Goal: Find specific page/section: Find specific page/section

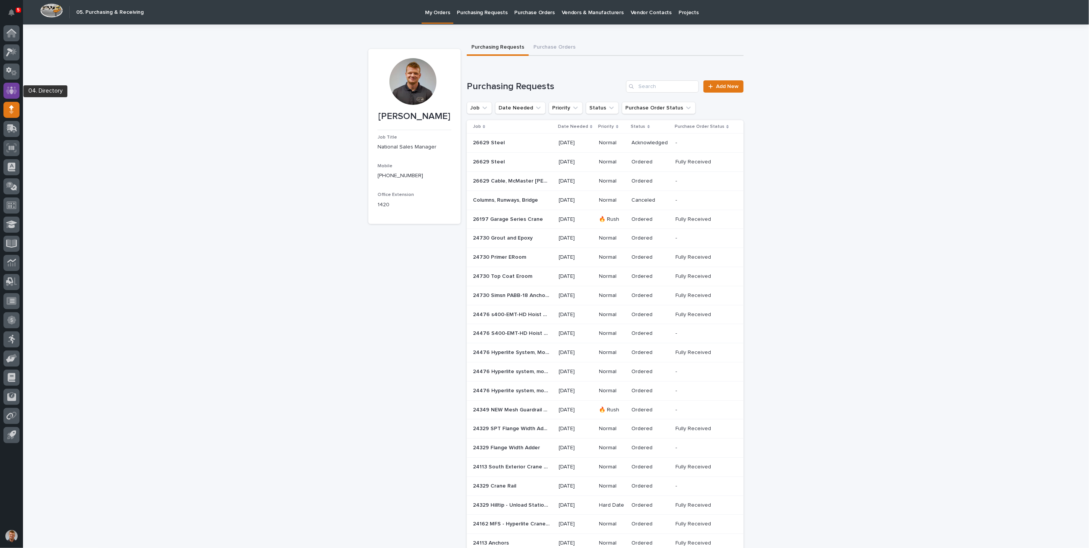
click at [11, 92] on icon at bounding box center [11, 91] width 5 height 8
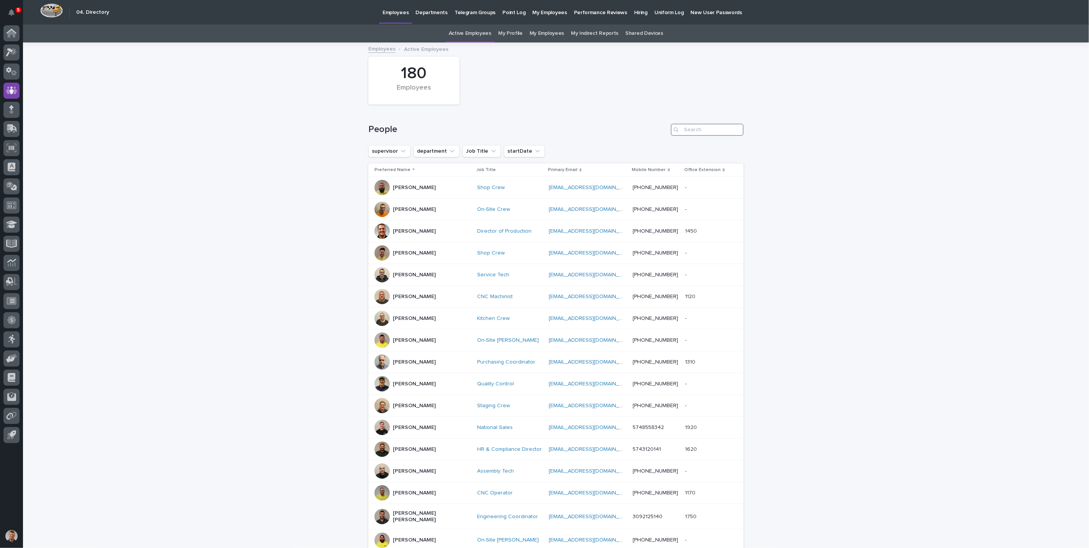
click at [695, 129] on input "Search" at bounding box center [707, 130] width 73 height 12
type input "josh"
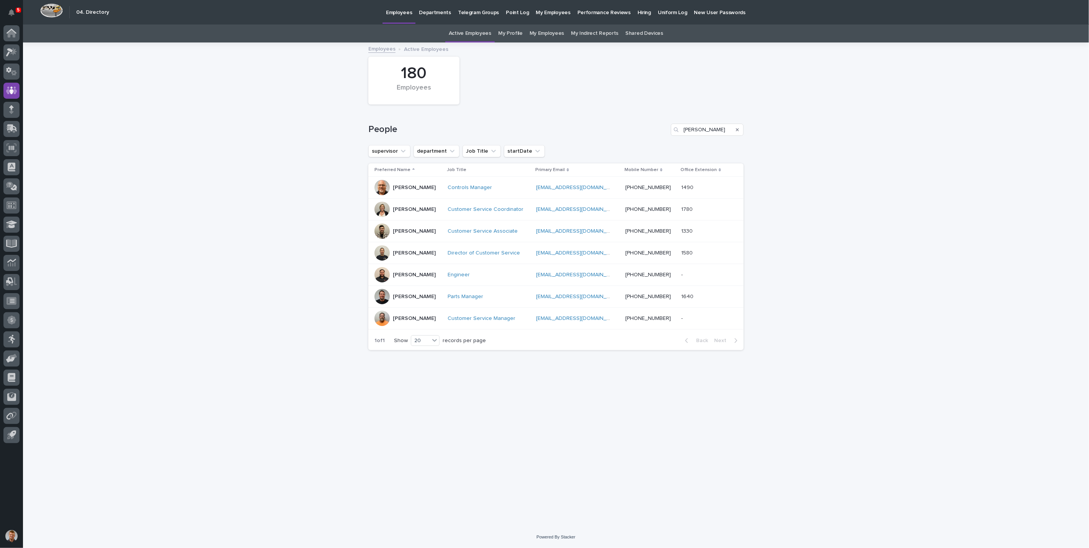
click at [382, 252] on div at bounding box center [381, 252] width 15 height 15
click at [11, 36] on icon at bounding box center [12, 33] width 10 height 9
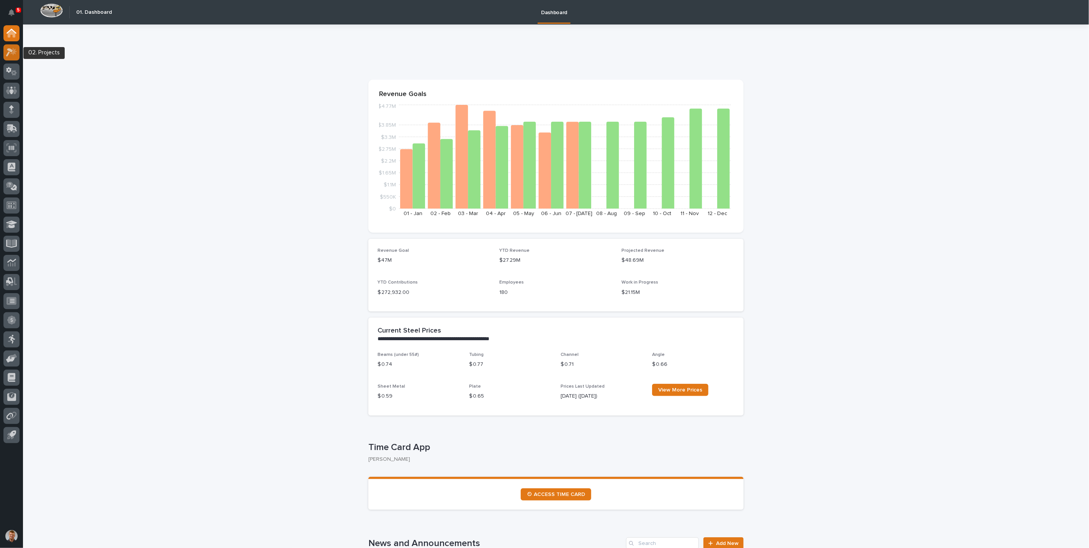
click at [11, 52] on icon at bounding box center [11, 52] width 11 height 9
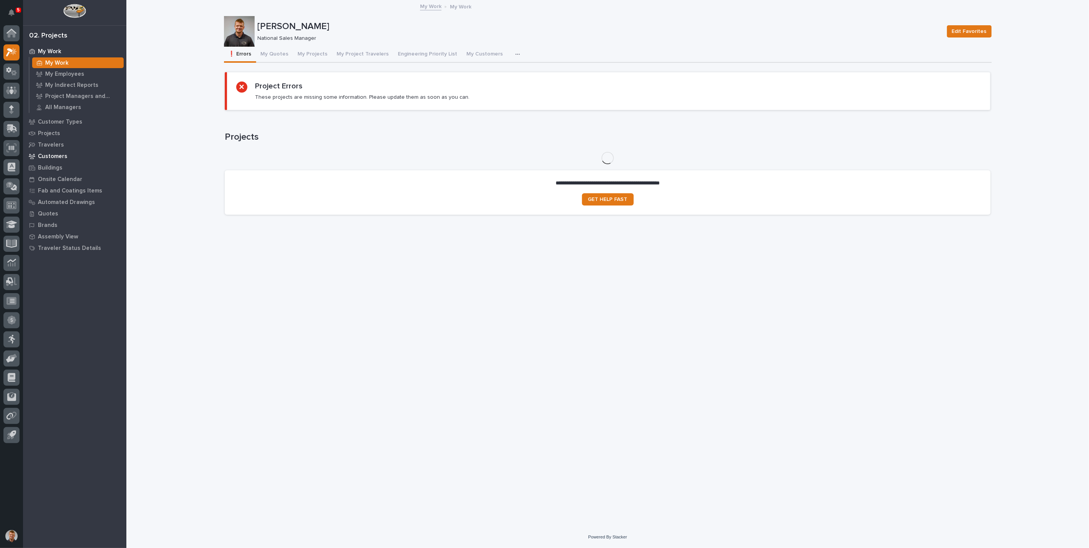
click at [50, 157] on p "Customers" at bounding box center [52, 156] width 29 height 7
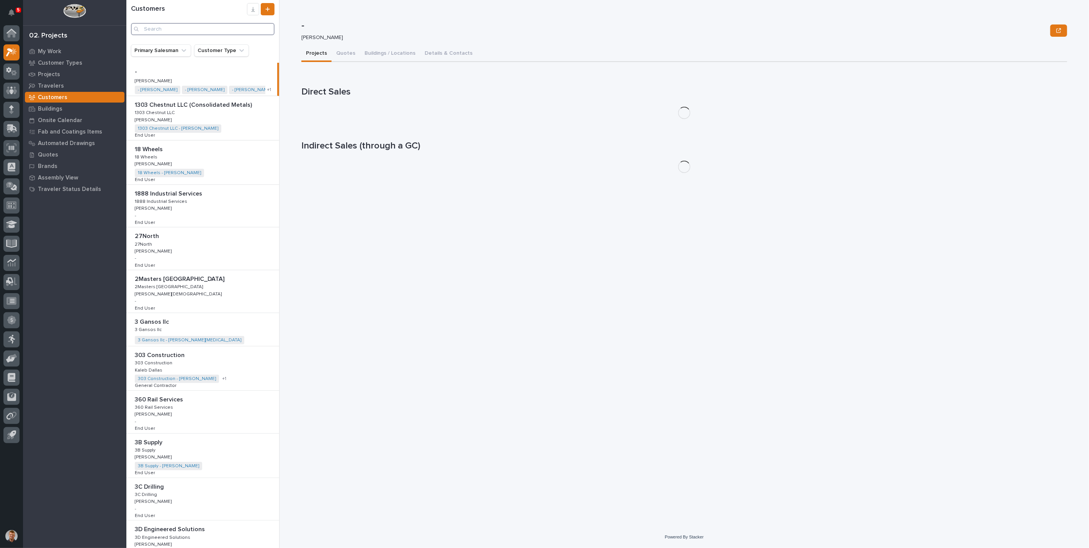
click at [211, 31] on input "Search" at bounding box center [203, 29] width 144 height 12
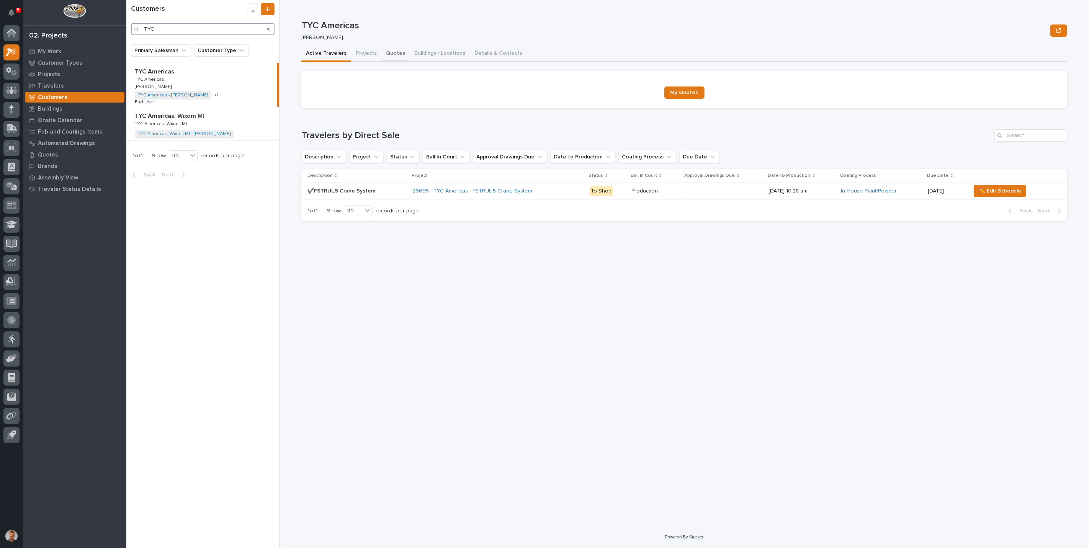
type input "TYC"
click at [396, 53] on button "Quotes" at bounding box center [395, 54] width 28 height 16
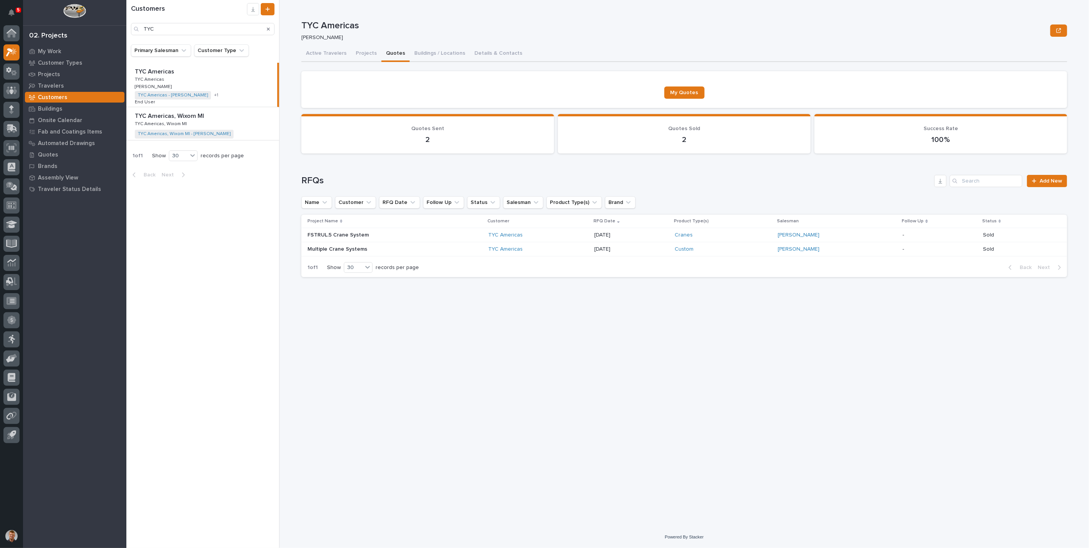
click at [248, 114] on p at bounding box center [204, 116] width 139 height 7
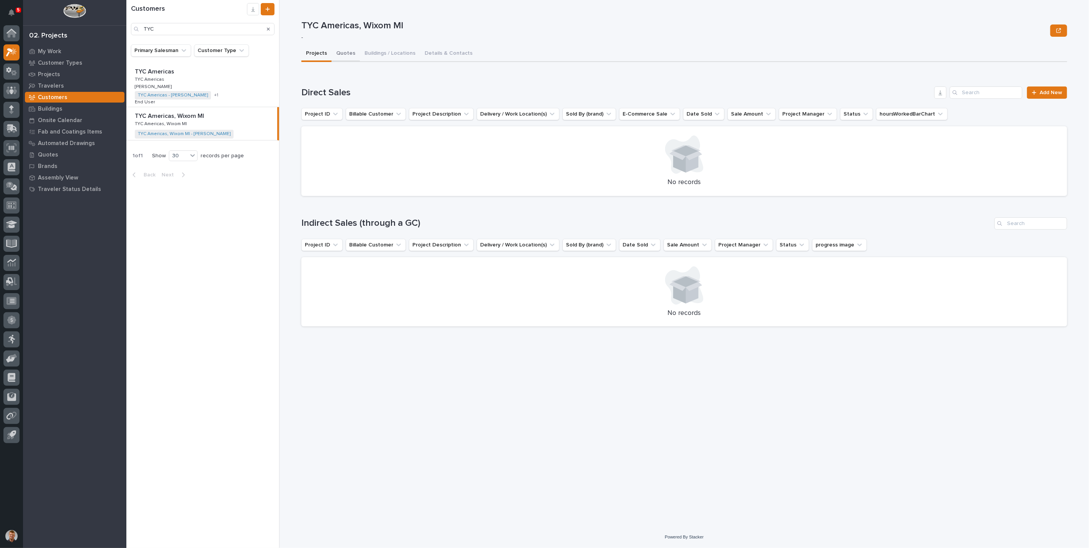
click at [347, 59] on button "Quotes" at bounding box center [346, 54] width 28 height 16
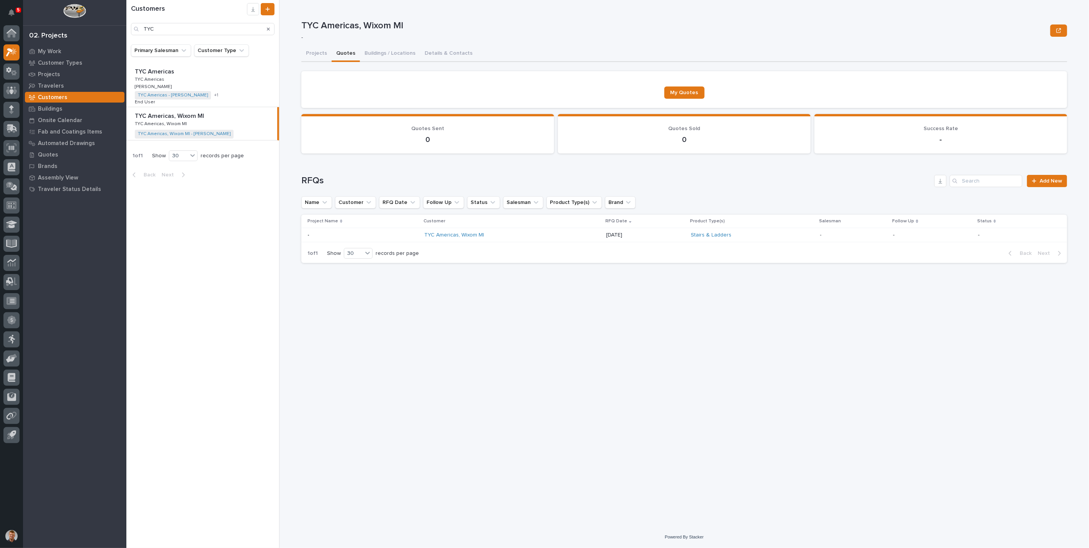
click at [237, 75] on p at bounding box center [204, 71] width 139 height 7
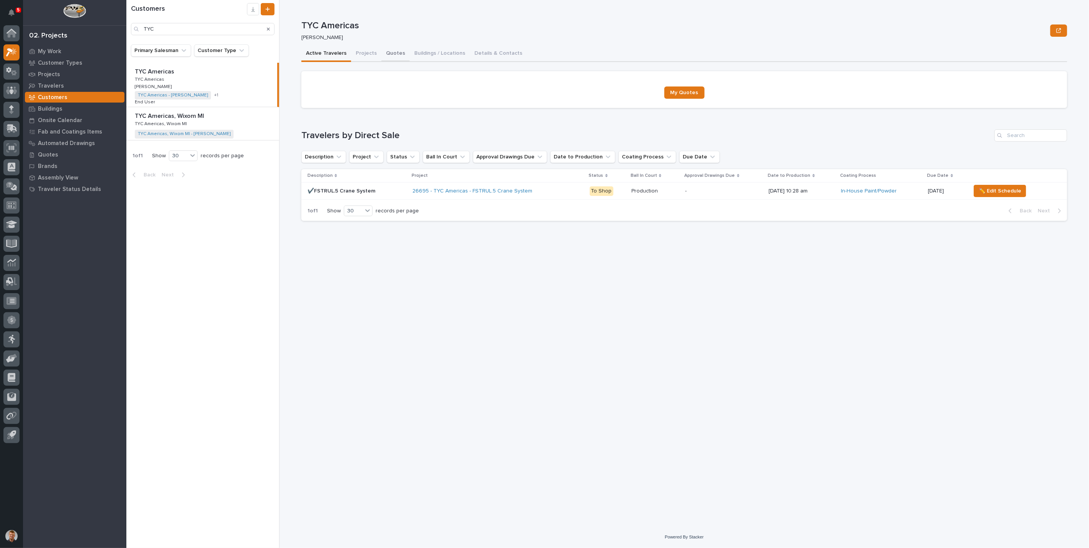
click at [397, 52] on button "Quotes" at bounding box center [395, 54] width 28 height 16
